Goal: Information Seeking & Learning: Compare options

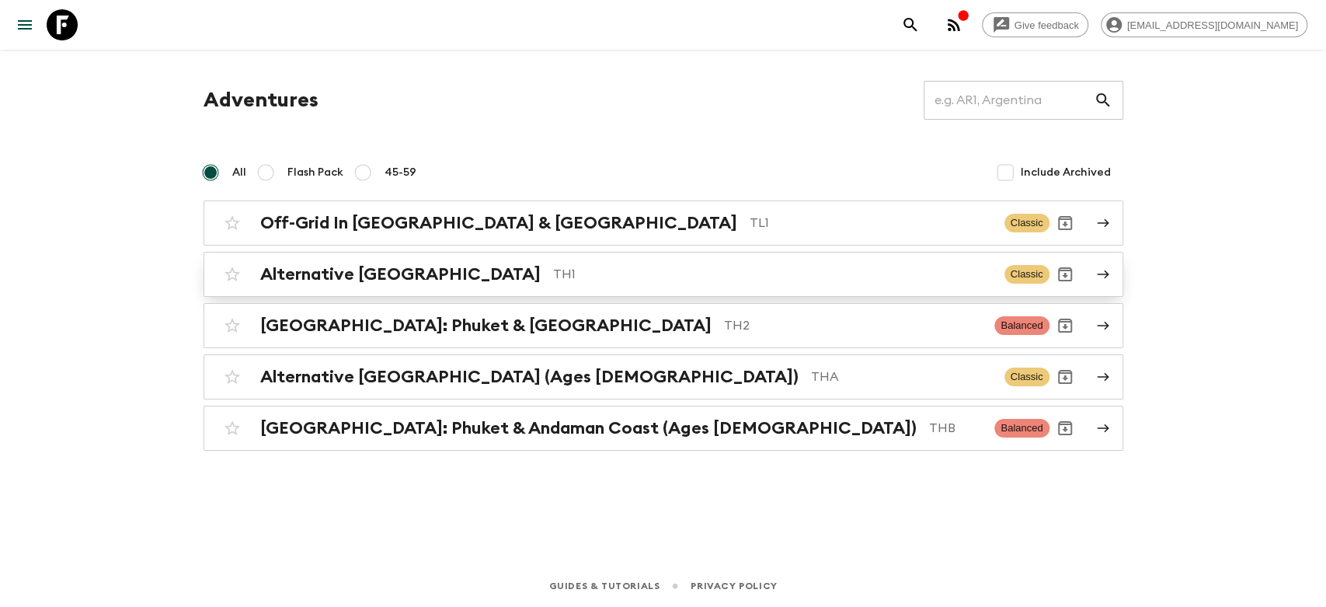
click at [390, 277] on h2 "Alternative [GEOGRAPHIC_DATA]" at bounding box center [400, 274] width 281 height 20
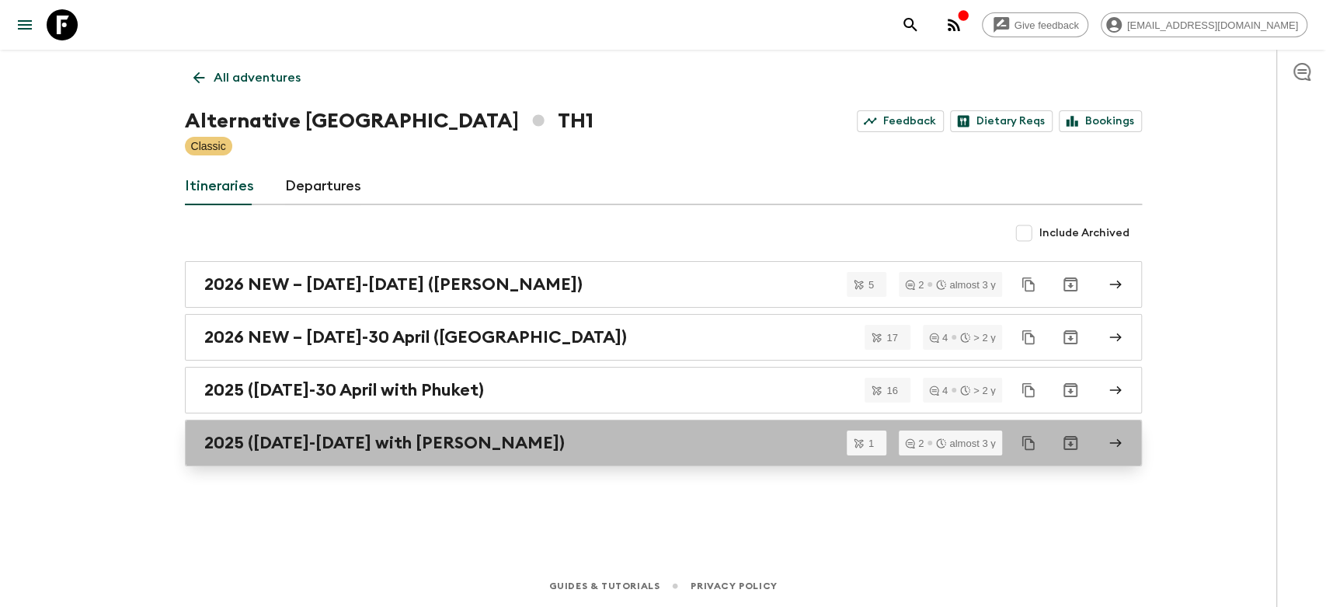
click at [390, 447] on h2 "2025 ([DATE]-[DATE] with [PERSON_NAME])" at bounding box center [384, 443] width 361 height 20
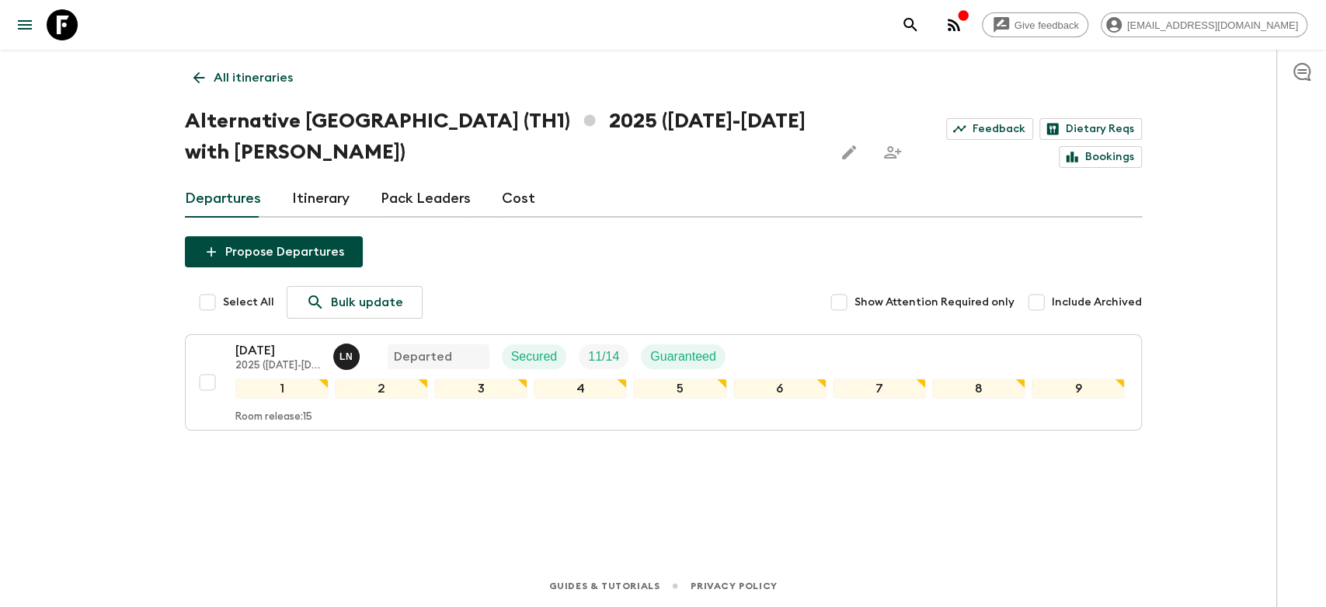
click at [210, 75] on link "All itineraries" at bounding box center [243, 77] width 117 height 31
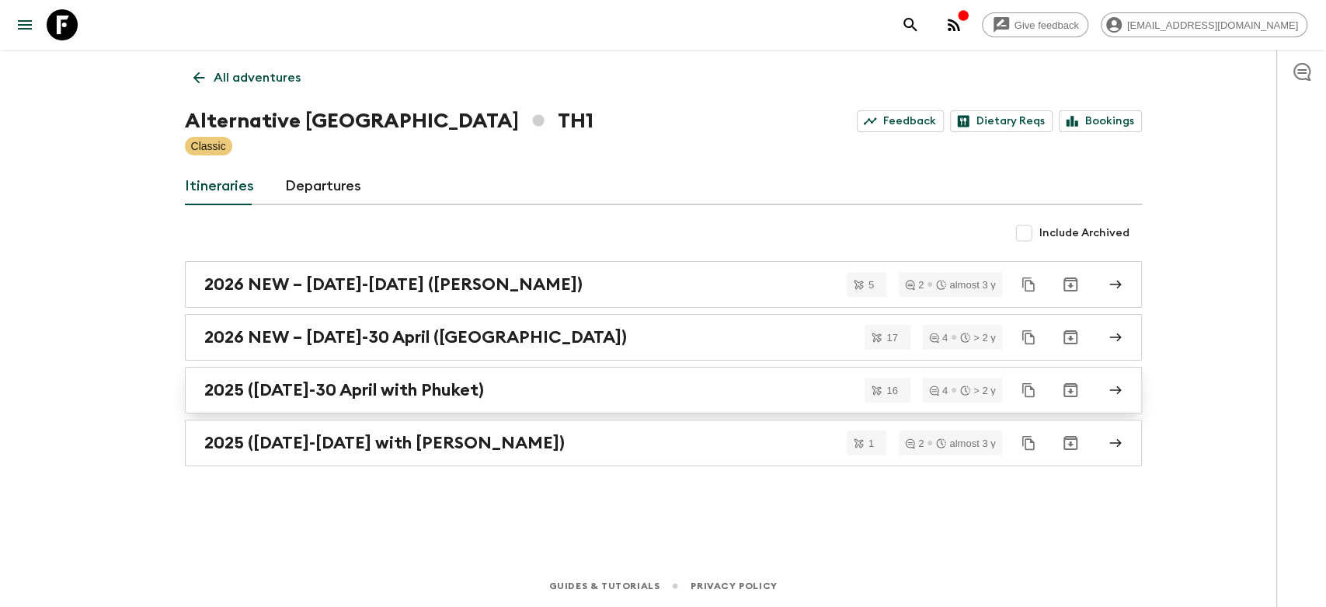
click at [392, 401] on link "2025 ([DATE]-30 April with Phuket)" at bounding box center [663, 390] width 957 height 47
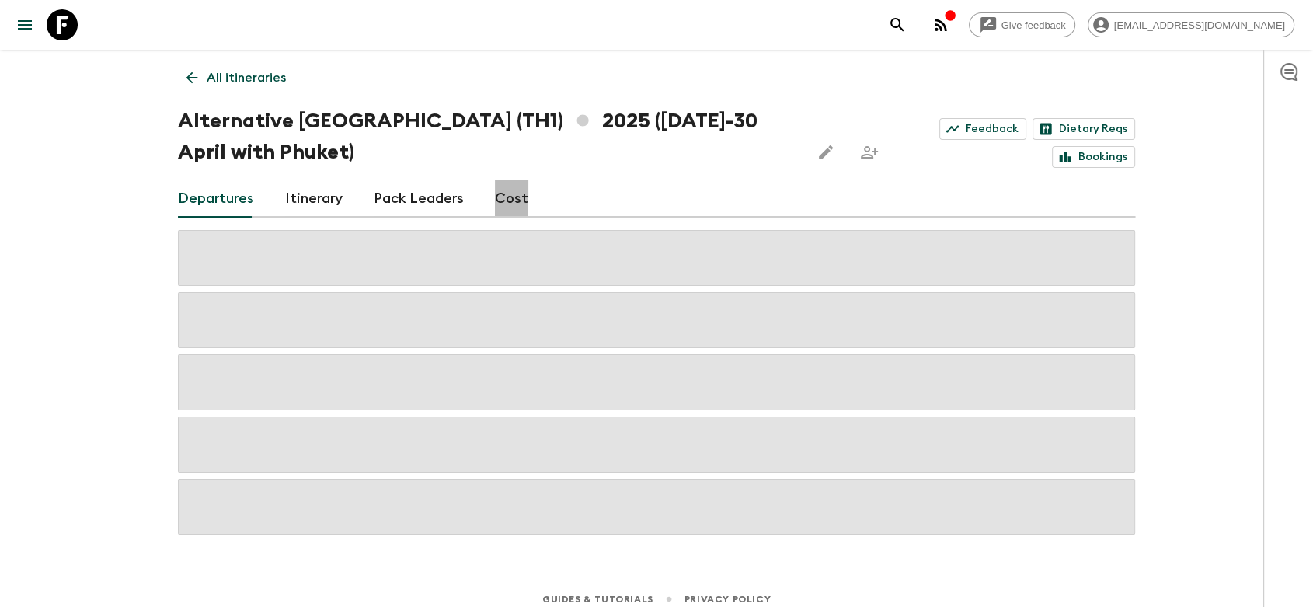
click at [508, 197] on link "Cost" at bounding box center [511, 198] width 33 height 37
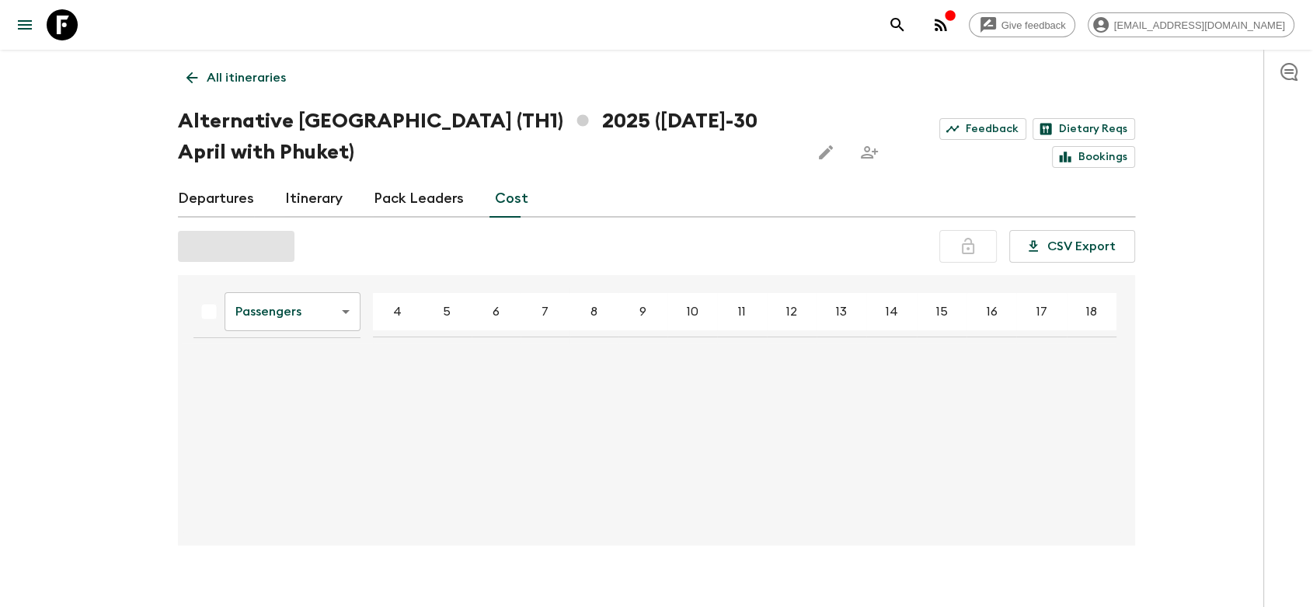
click at [507, 204] on link "Cost" at bounding box center [511, 198] width 33 height 37
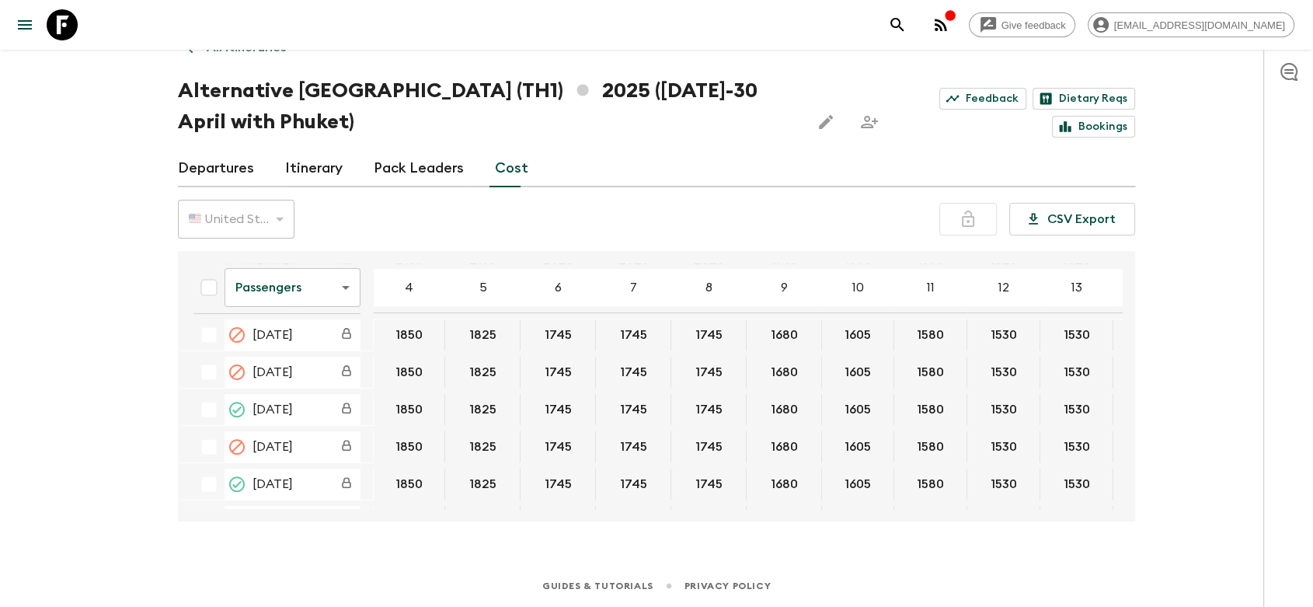
scroll to position [604, 0]
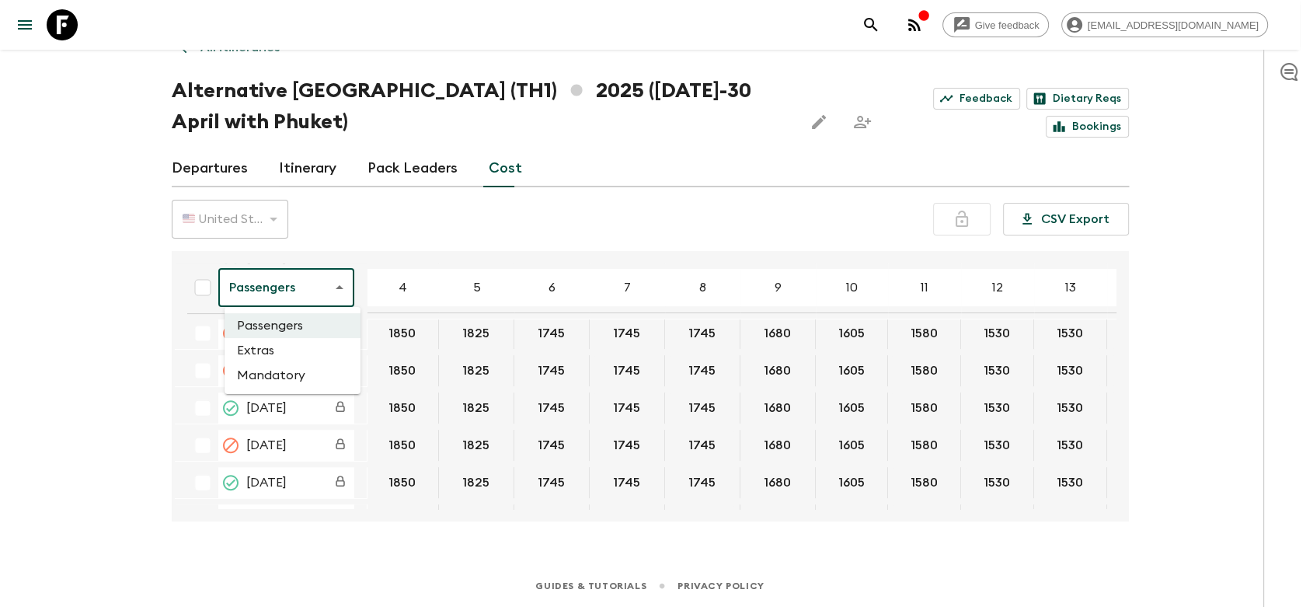
click at [333, 296] on body "Give feedback [EMAIL_ADDRESS][DOMAIN_NAME] All itineraries Alternative [GEOGRAP…" at bounding box center [656, 288] width 1313 height 637
click at [294, 375] on li "Mandatory" at bounding box center [293, 375] width 136 height 25
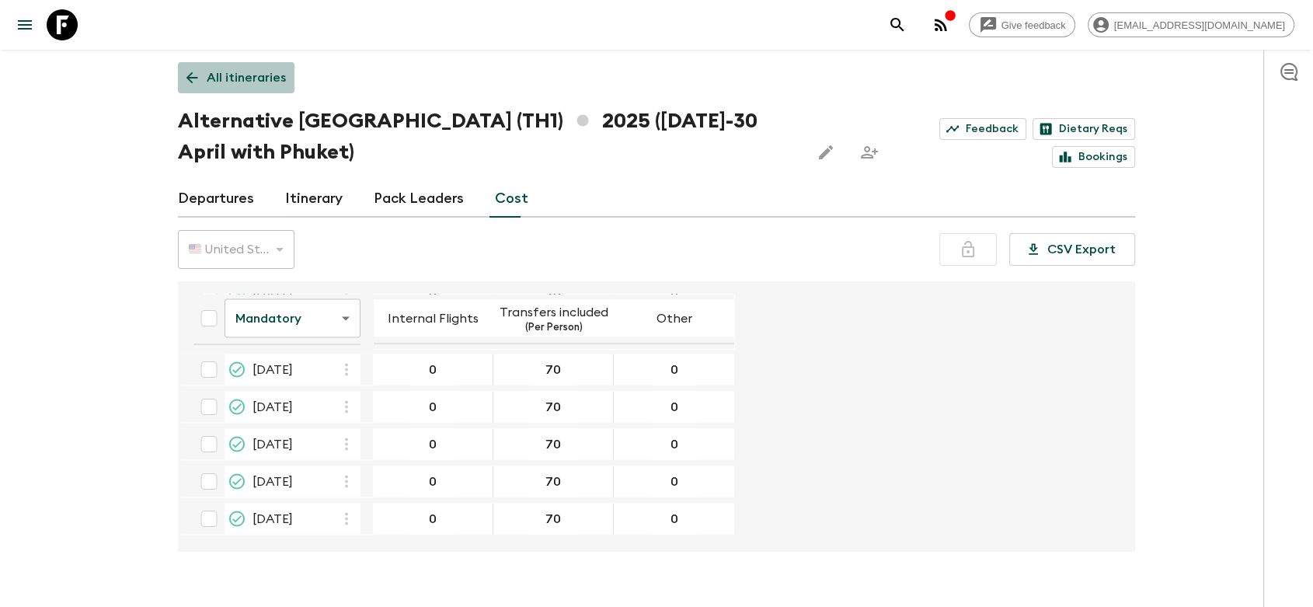
click at [231, 90] on link "All itineraries" at bounding box center [236, 77] width 117 height 31
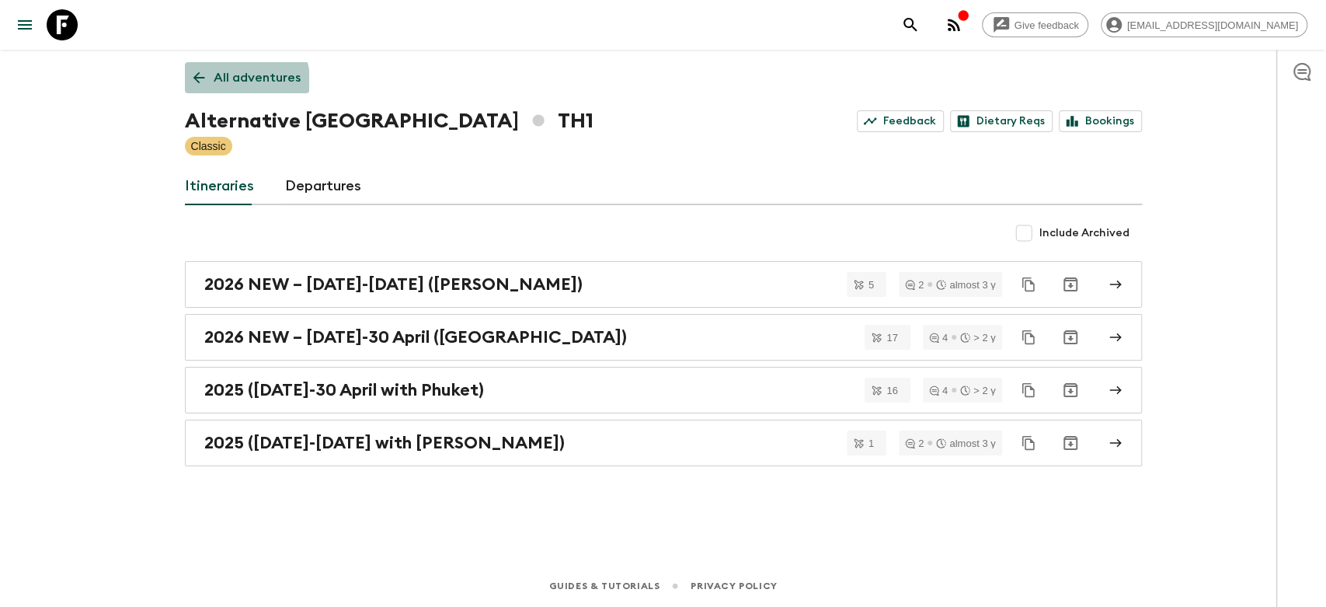
click at [237, 81] on p "All adventures" at bounding box center [257, 77] width 87 height 19
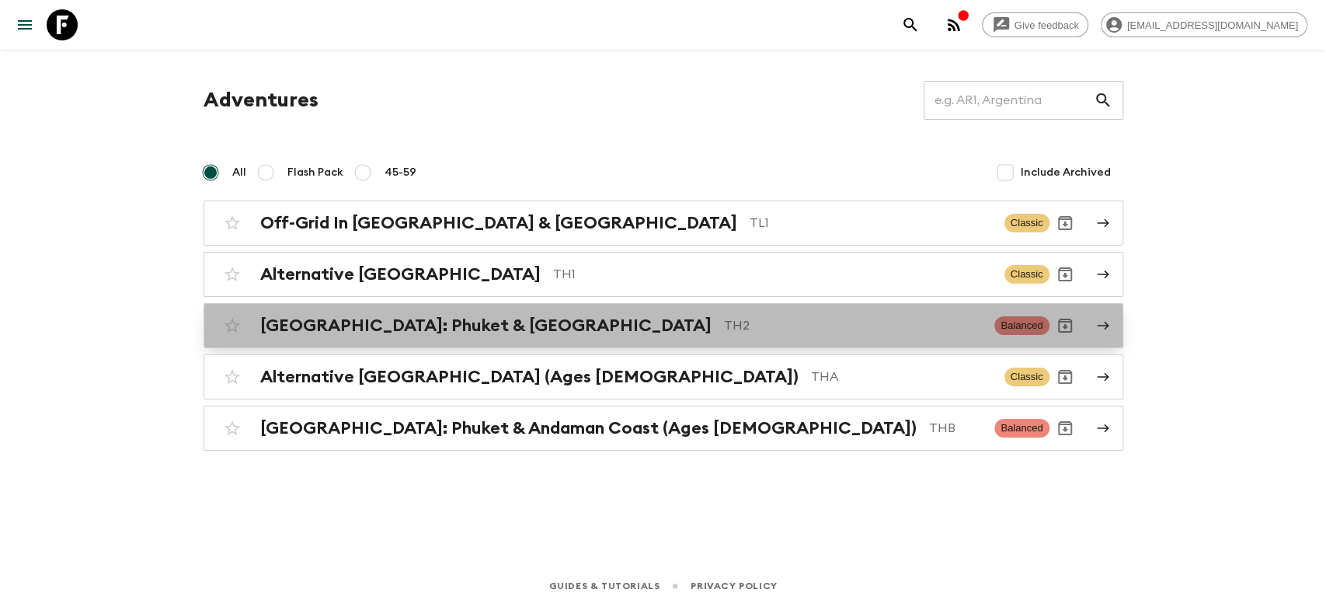
click at [451, 334] on div "[GEOGRAPHIC_DATA]: Phuket & Andaman Coast TH2 Balanced" at bounding box center [633, 325] width 833 height 31
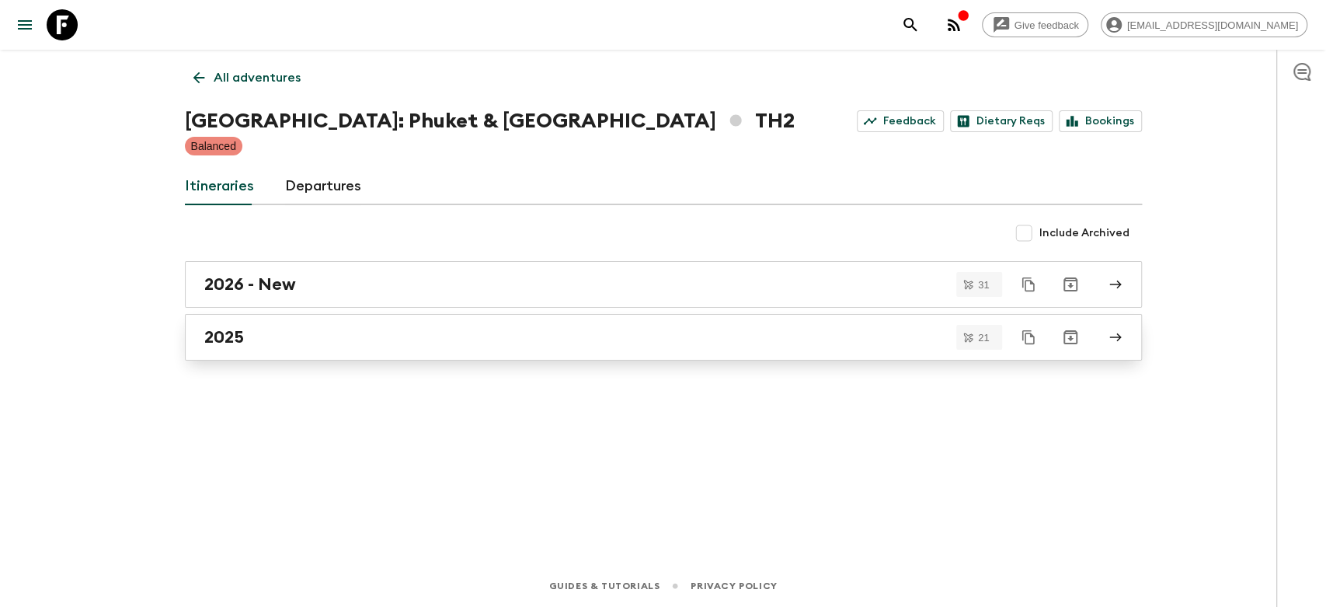
click at [288, 336] on div "2025" at bounding box center [648, 337] width 889 height 20
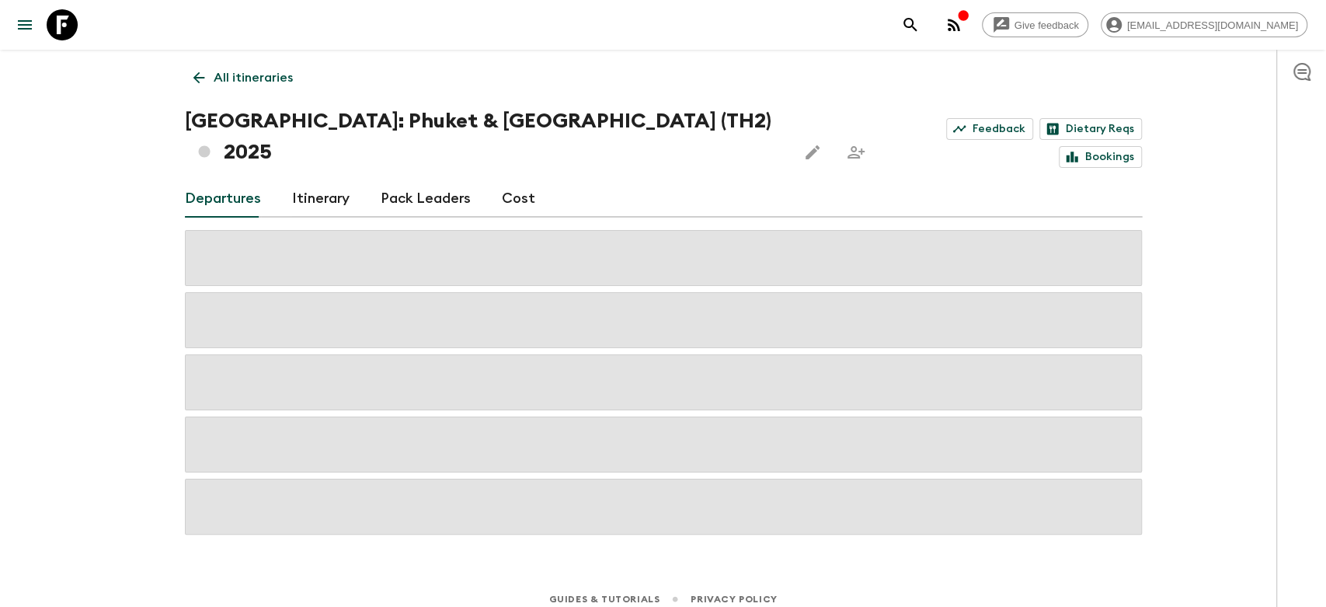
drag, startPoint x: 522, startPoint y: 173, endPoint x: 500, endPoint y: 184, distance: 24.7
click at [521, 180] on link "Cost" at bounding box center [518, 198] width 33 height 37
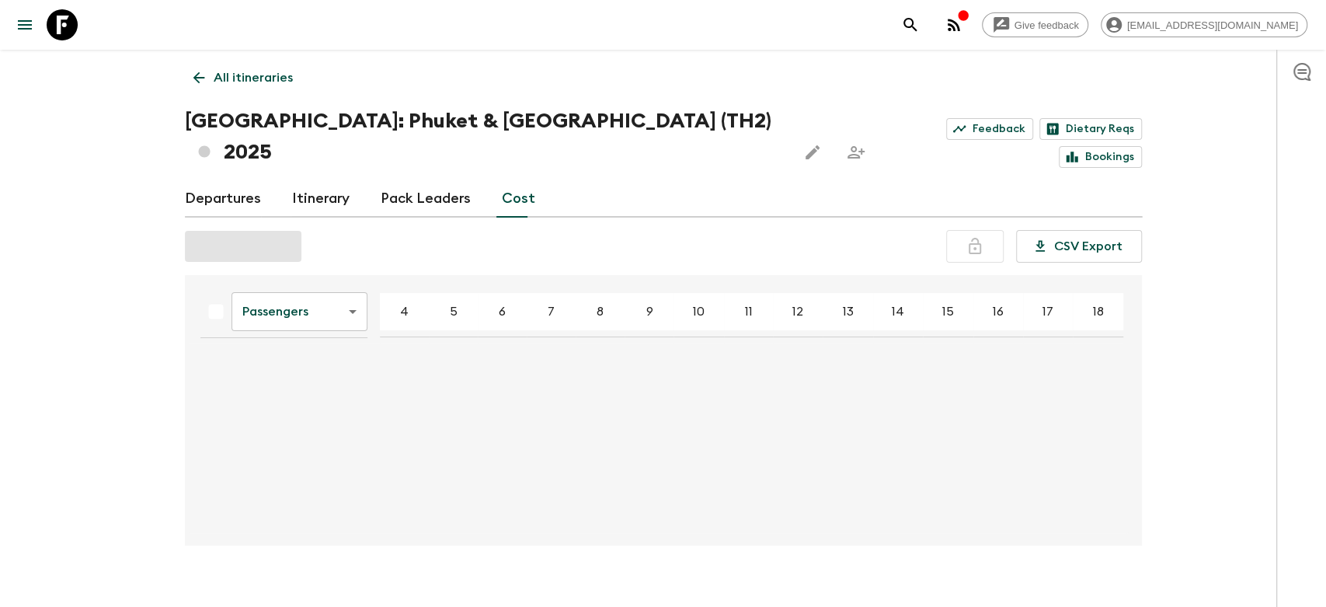
click at [342, 276] on body "Give feedback [EMAIL_ADDRESS][DOMAIN_NAME] All itineraries [GEOGRAPHIC_DATA]: […" at bounding box center [663, 315] width 1326 height 631
click at [311, 367] on li "Mandatory" at bounding box center [299, 368] width 136 height 25
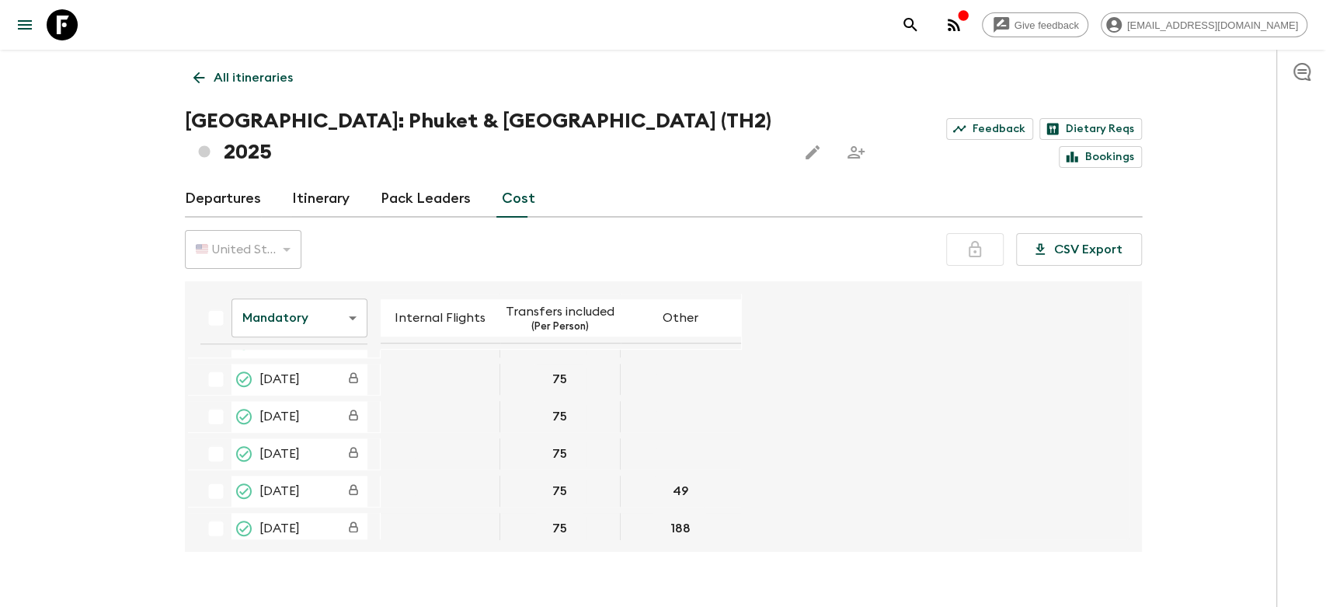
scroll to position [897, 0]
